Goal: Task Accomplishment & Management: Manage account settings

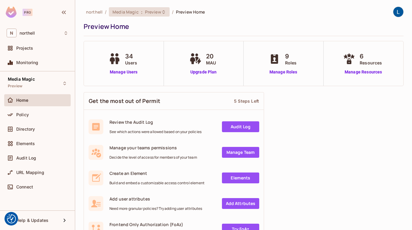
click at [152, 14] on span "Preview" at bounding box center [153, 12] width 16 height 6
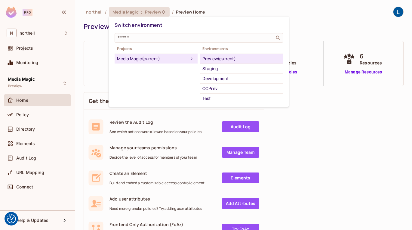
click at [212, 99] on div "Test" at bounding box center [241, 98] width 78 height 7
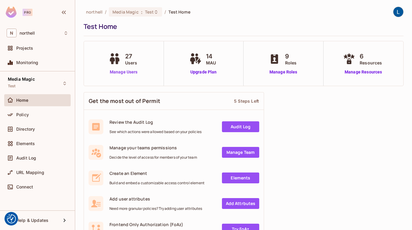
click at [130, 69] on link "Manage Users" at bounding box center [123, 72] width 33 height 6
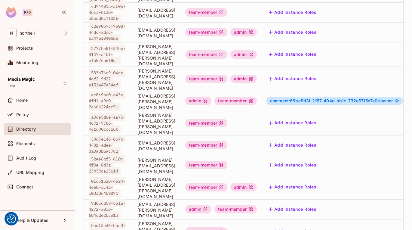
scroll to position [190, 0]
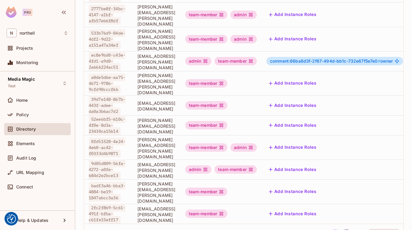
click at [345, 229] on button "2" at bounding box center [347, 234] width 10 height 10
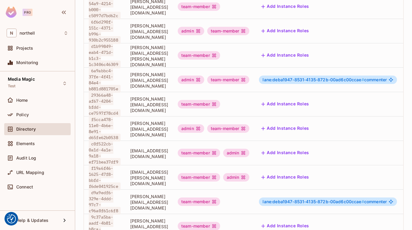
scroll to position [170, 0]
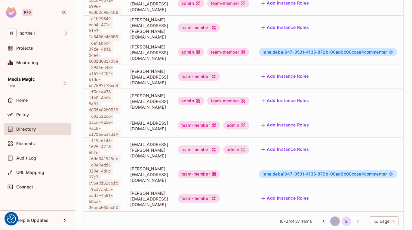
click at [333, 216] on button "1" at bounding box center [335, 221] width 10 height 10
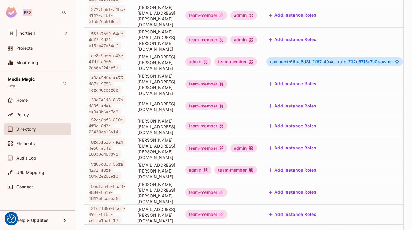
scroll to position [190, 0]
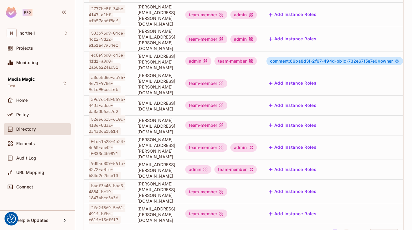
click at [345, 229] on button "2" at bounding box center [347, 234] width 10 height 10
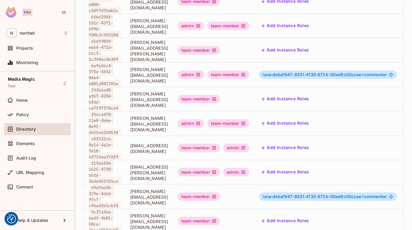
scroll to position [170, 0]
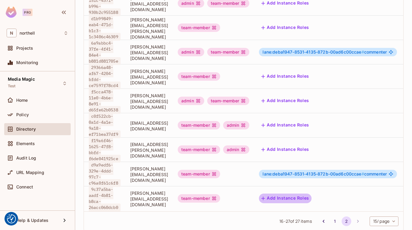
click at [311, 193] on button "Add Instance Roles" at bounding box center [285, 198] width 52 height 10
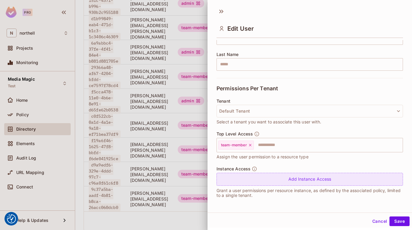
scroll to position [1, 0]
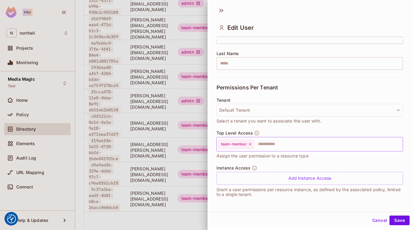
click at [277, 146] on input "text" at bounding box center [322, 144] width 137 height 12
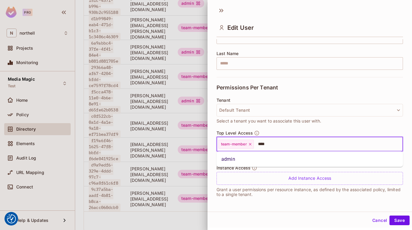
type input "*****"
click at [255, 157] on li "admin" at bounding box center [309, 159] width 186 height 11
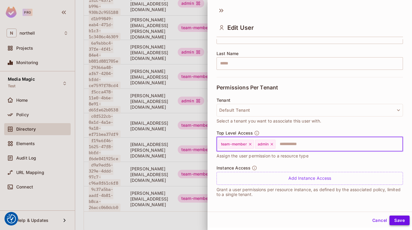
click at [396, 219] on button "Save" at bounding box center [399, 220] width 20 height 10
